Goal: Book appointment/travel/reservation

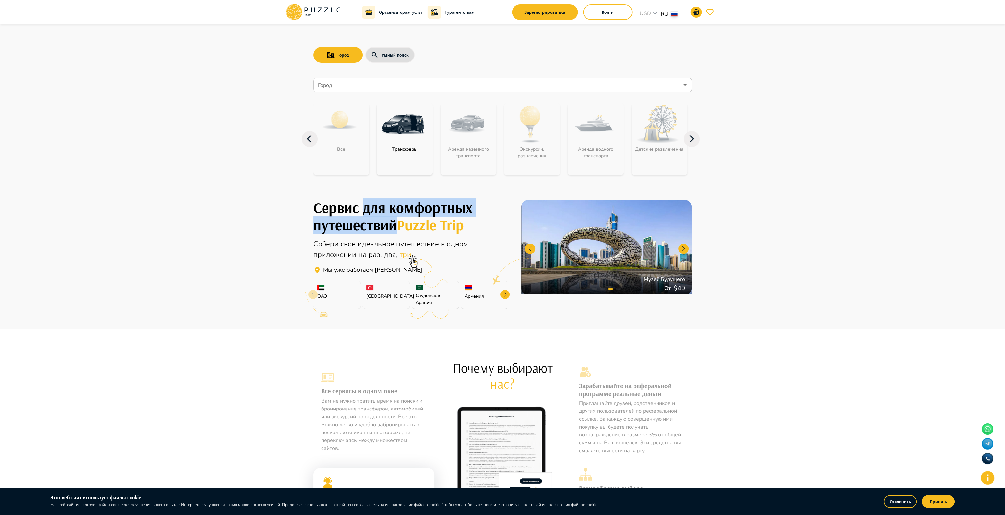
drag, startPoint x: 364, startPoint y: 215, endPoint x: 397, endPoint y: 227, distance: 35.7
click at [397, 227] on h1 "Сервис для комфортных путешествий Puzzle Trip" at bounding box center [409, 216] width 193 height 35
click at [368, 230] on h1 "Сервис для комфортных путешествий Puzzle Trip" at bounding box center [409, 216] width 193 height 35
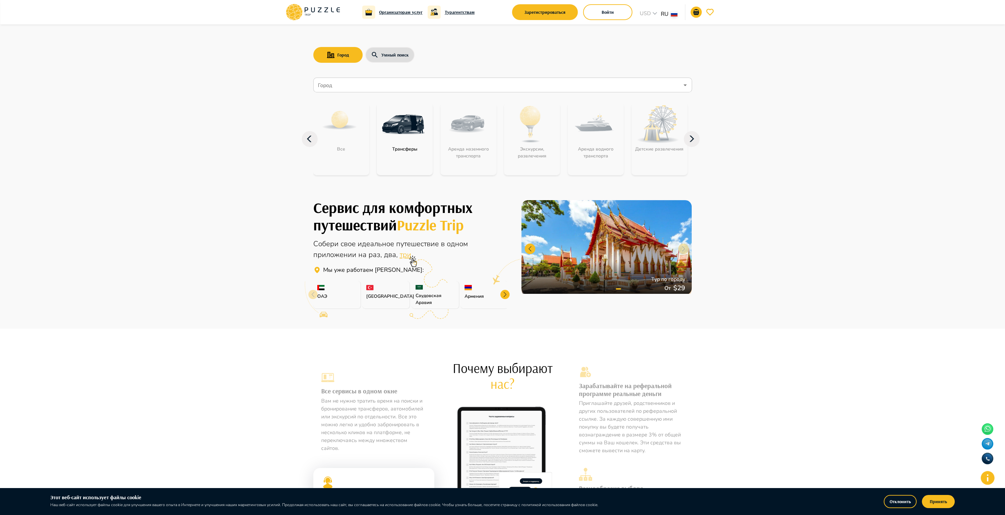
drag, startPoint x: 140, startPoint y: 190, endPoint x: 155, endPoint y: 186, distance: 15.5
click at [141, 190] on main "Город Умный поиск Город Город Все Трансферы Аренда наземного транспорта Экскурс…" at bounding box center [502, 415] width 1005 height 783
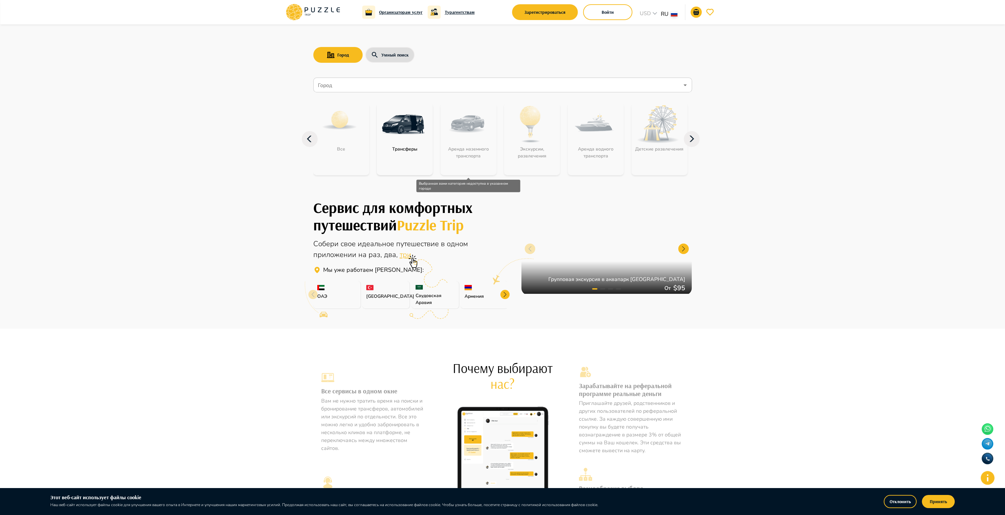
click at [463, 156] on div "Аренда наземного транспорта" at bounding box center [468, 139] width 56 height 72
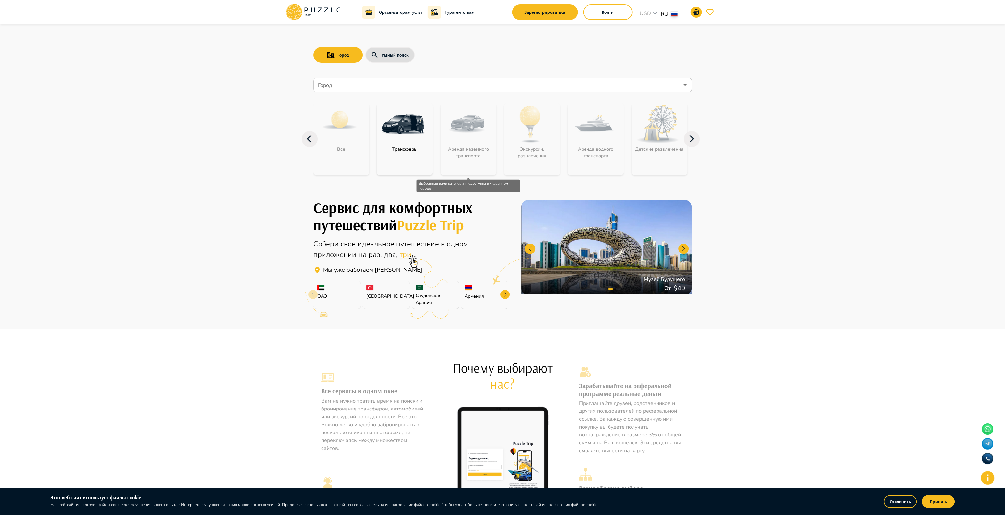
click at [471, 131] on div "Аренда наземного транспорта" at bounding box center [468, 139] width 56 height 72
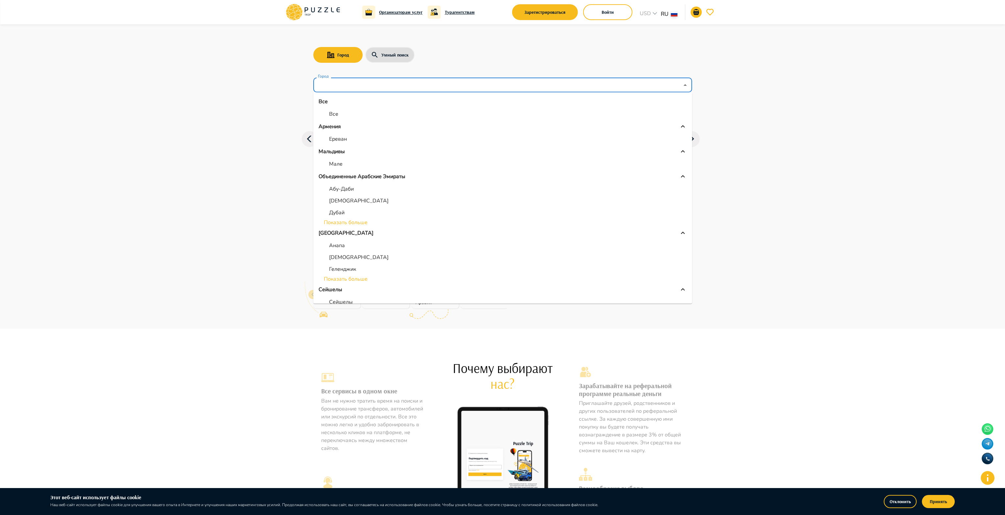
click at [338, 86] on input "Город" at bounding box center [497, 85] width 362 height 12
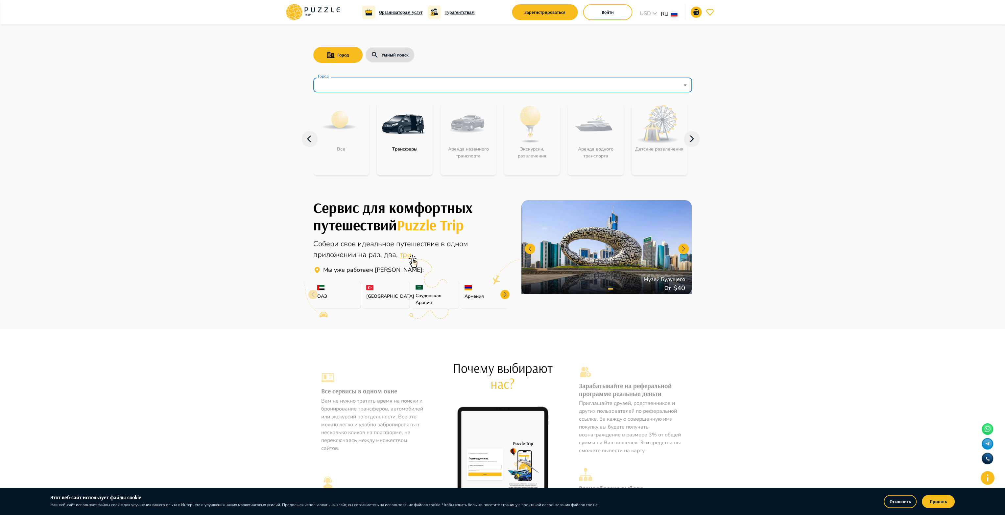
click at [338, 86] on input "Город" at bounding box center [497, 85] width 362 height 12
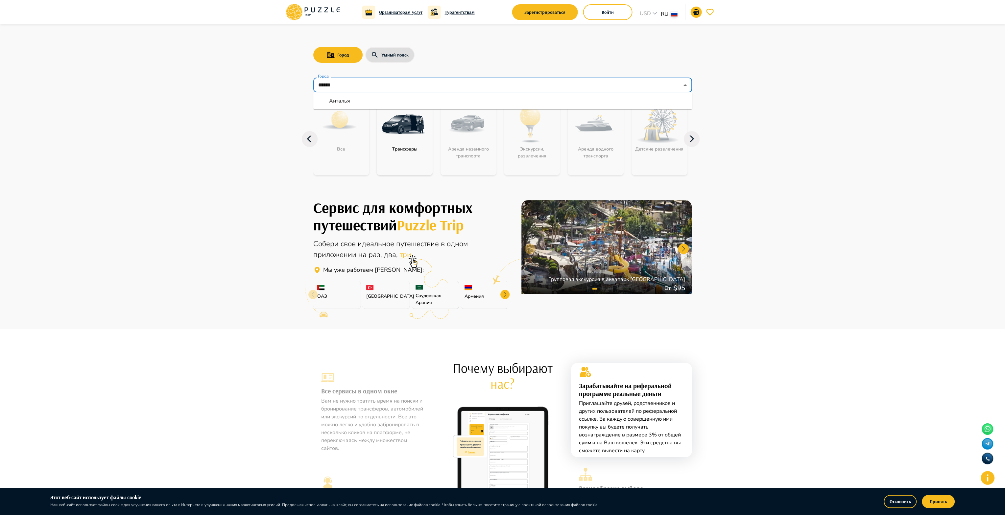
click at [348, 106] on li "Анталья" at bounding box center [502, 101] width 379 height 12
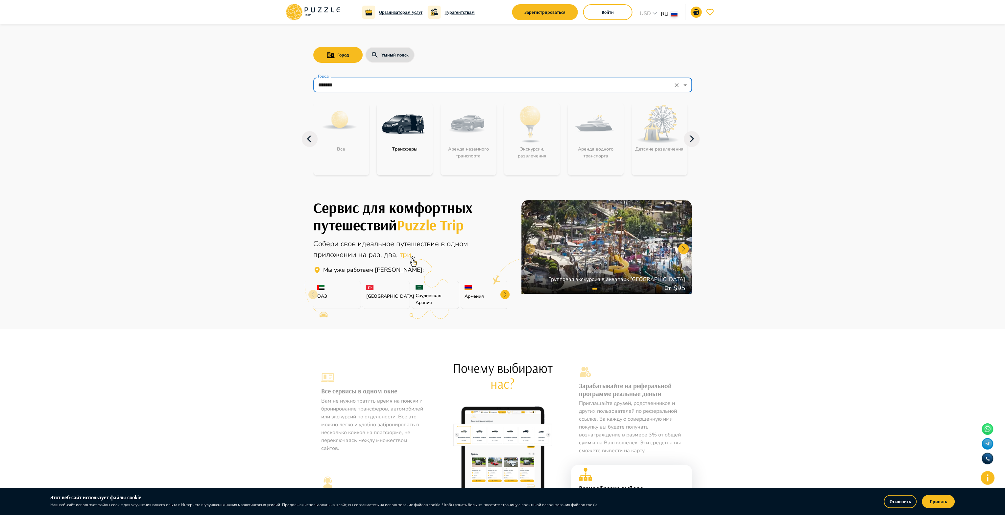
type input "*******"
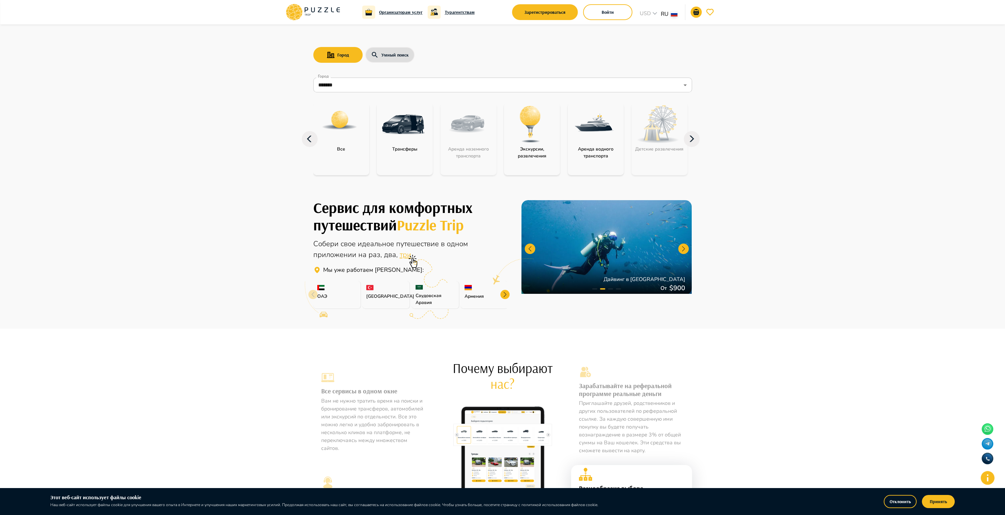
click at [455, 132] on div "Аренда наземного транспорта" at bounding box center [468, 139] width 56 height 72
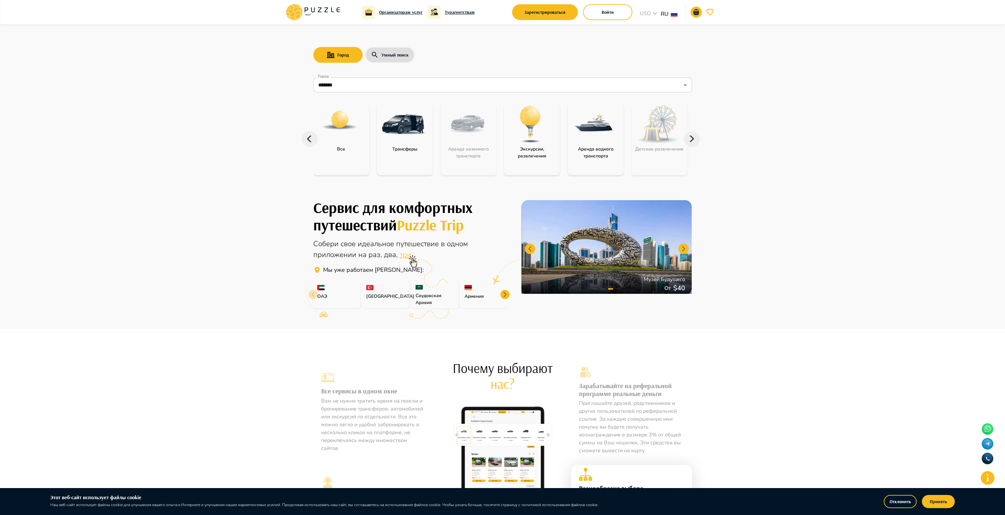
click at [478, 127] on div "Аренда наземного транспорта" at bounding box center [468, 139] width 56 height 72
click at [477, 128] on div "Аренда наземного транспорта" at bounding box center [468, 139] width 56 height 72
